Goal: Find specific page/section: Find specific page/section

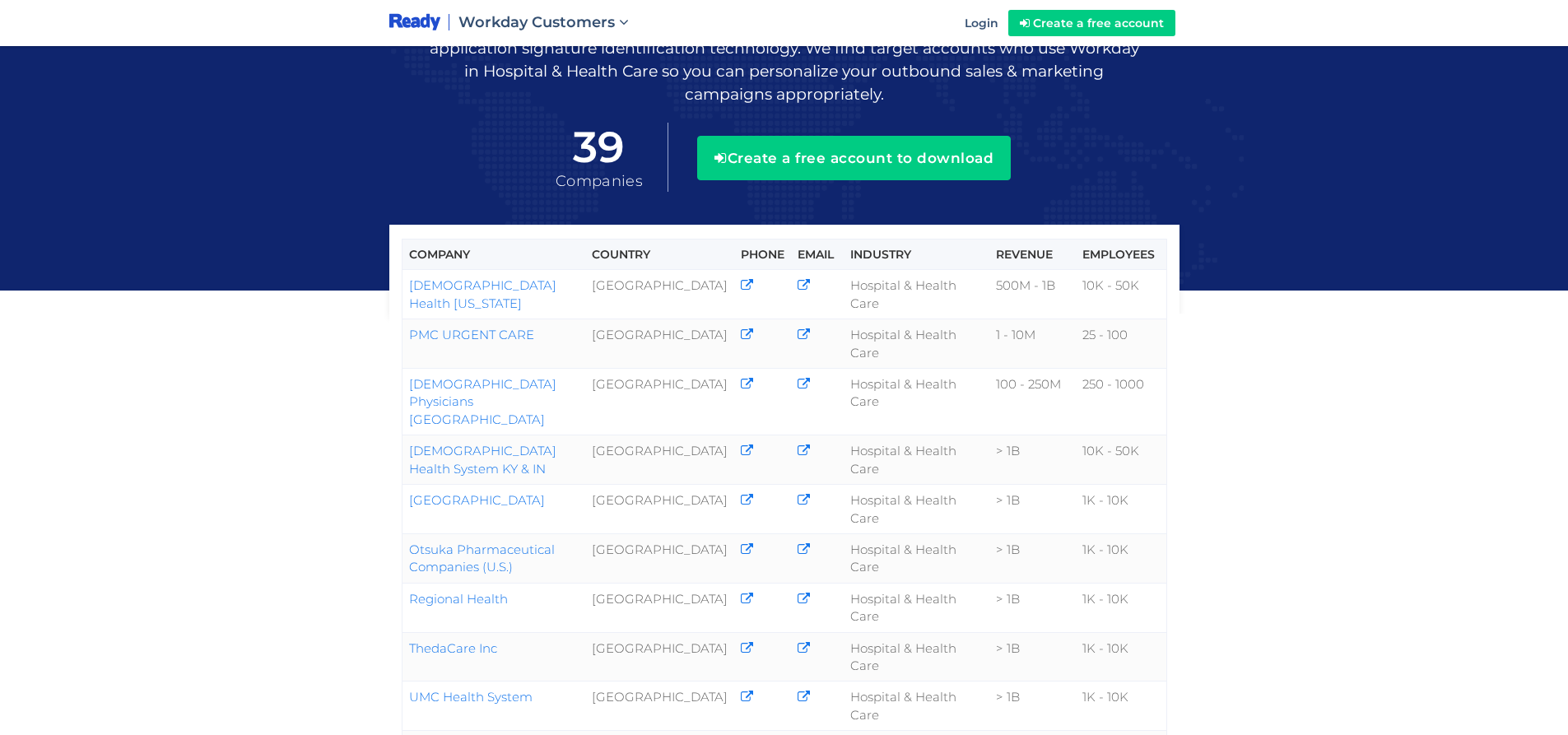
scroll to position [165, 0]
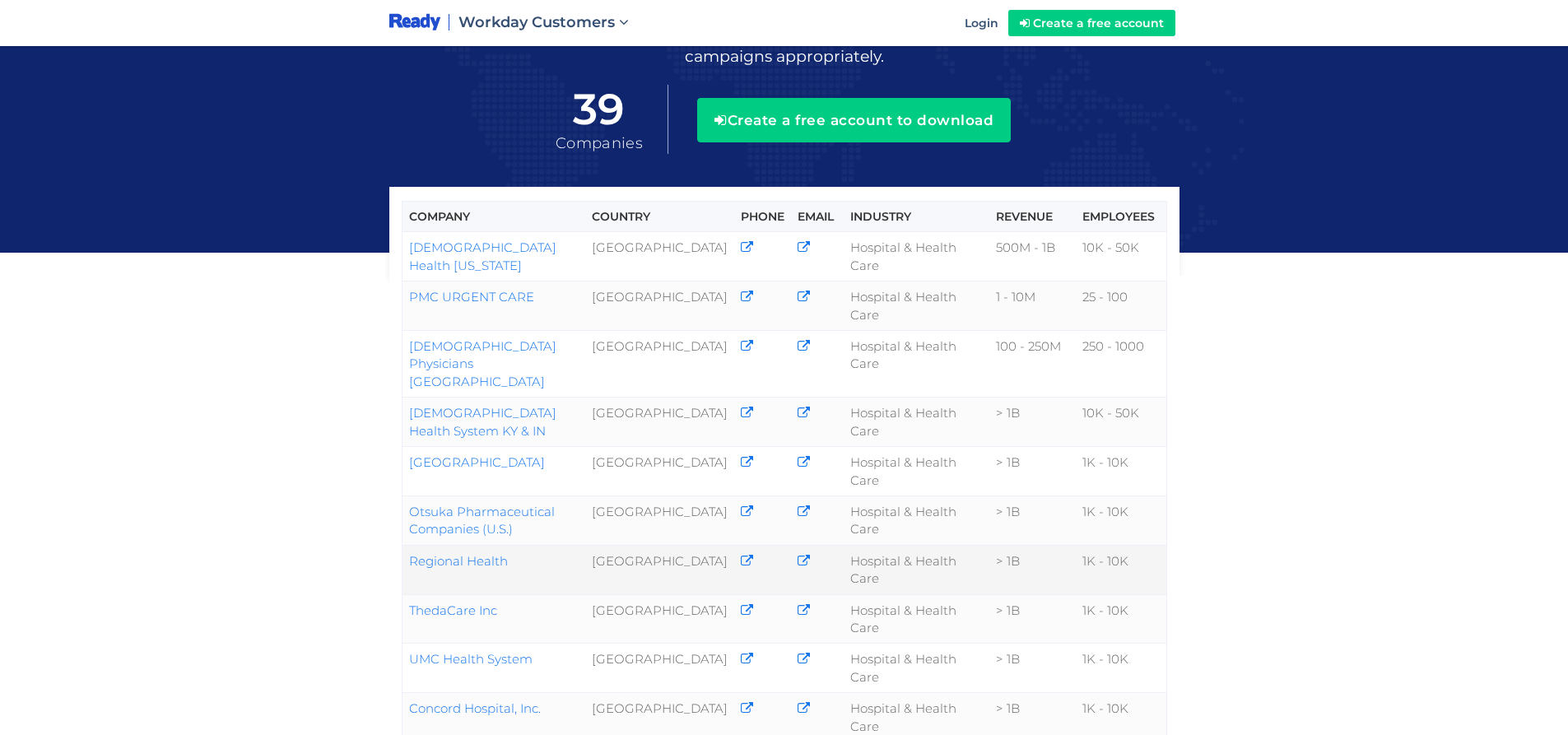
click at [468, 553] on link "Regional Health" at bounding box center [458, 561] width 99 height 16
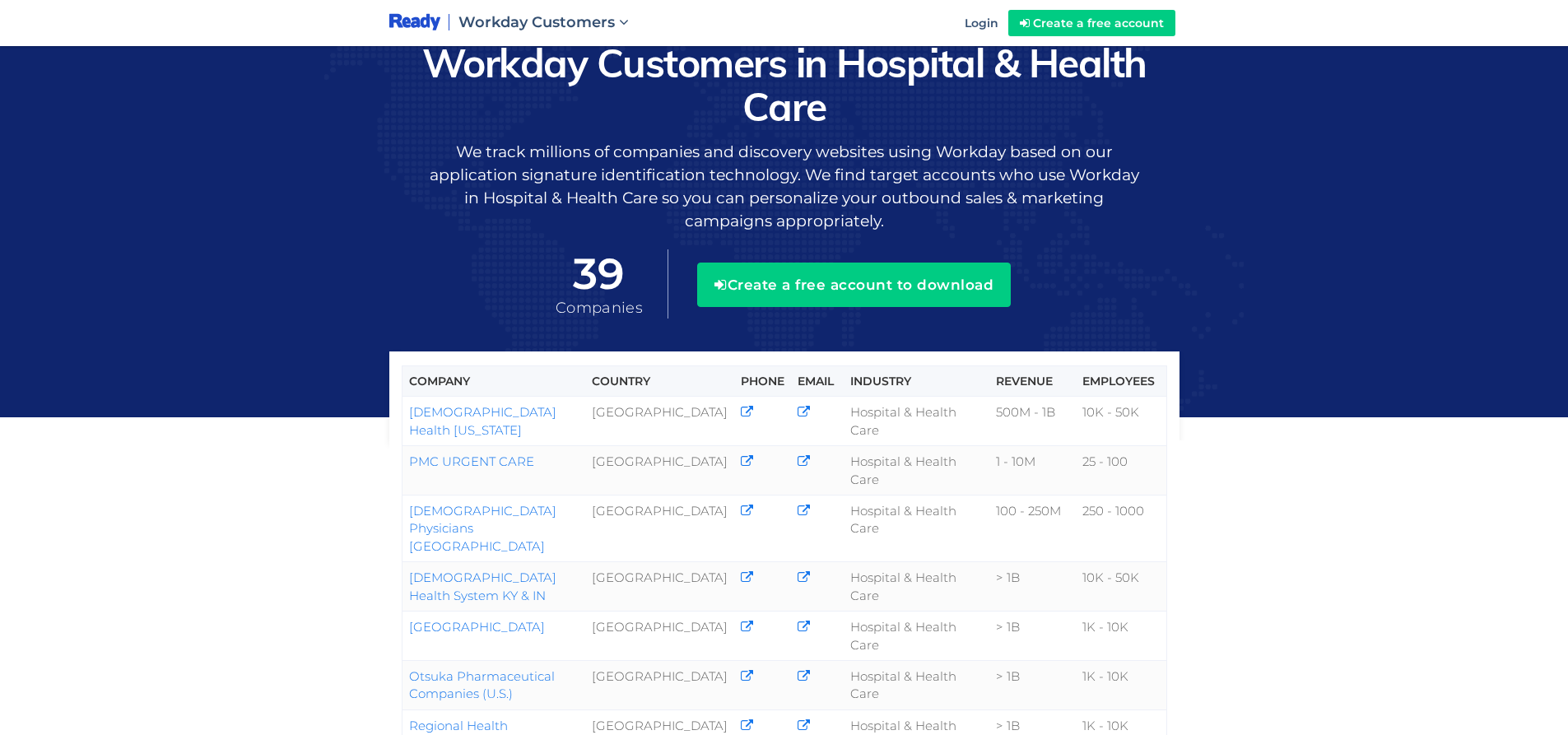
scroll to position [163, 0]
